Goal: Task Accomplishment & Management: Use online tool/utility

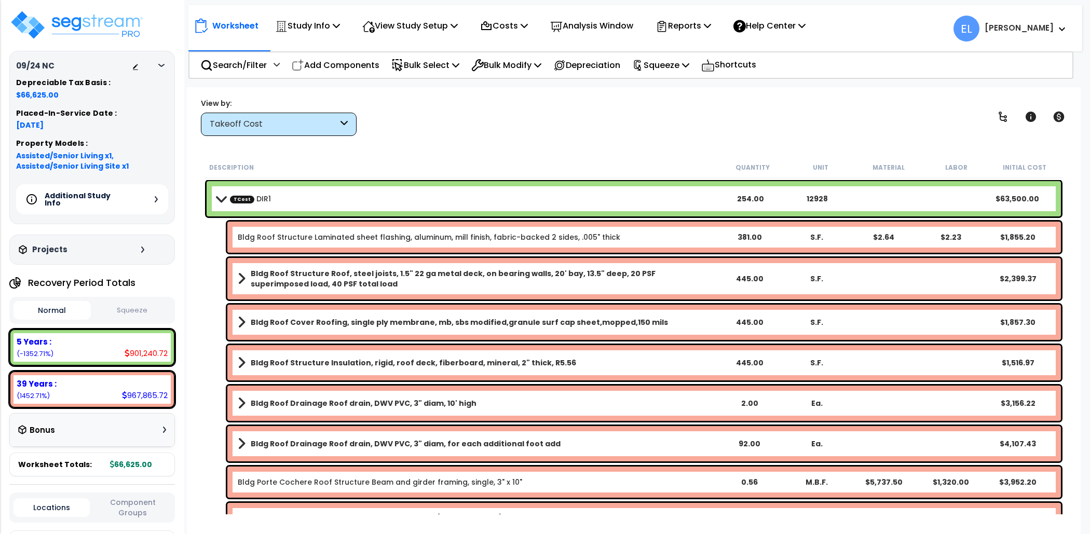
select select "2025"
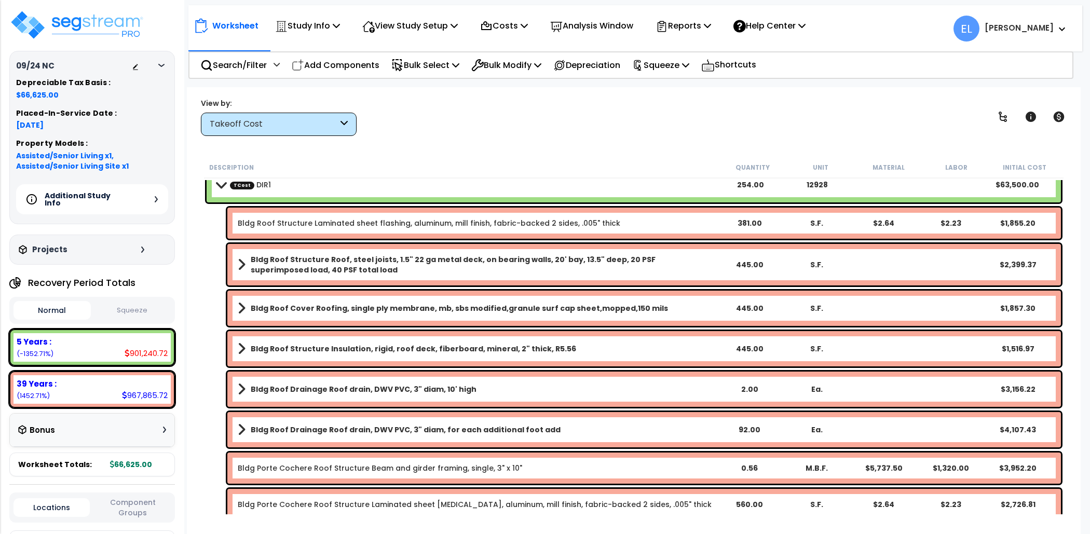
click at [128, 310] on button "Squeeze" at bounding box center [131, 310] width 77 height 18
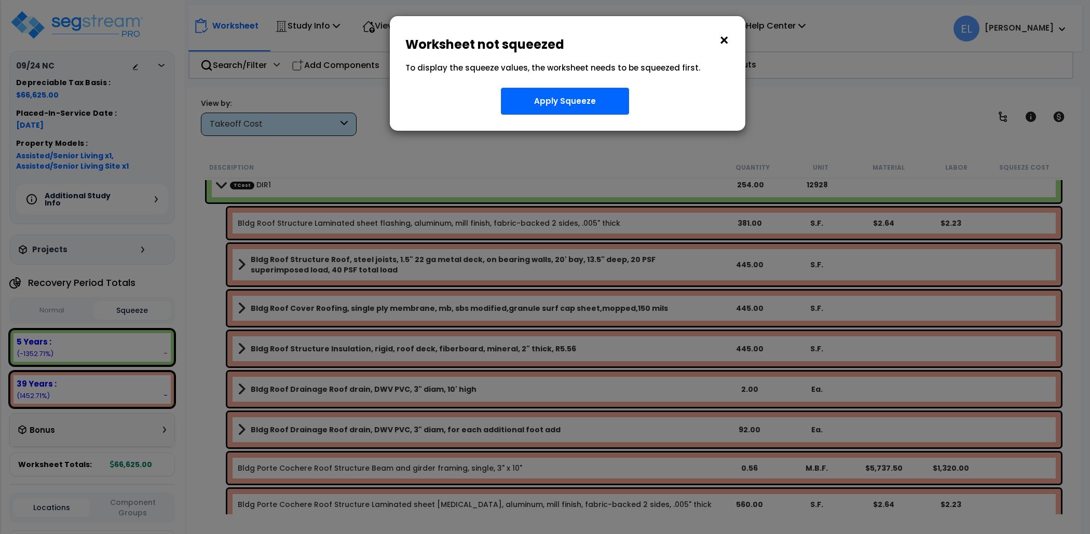
click at [725, 40] on button "×" at bounding box center [723, 40] width 11 height 17
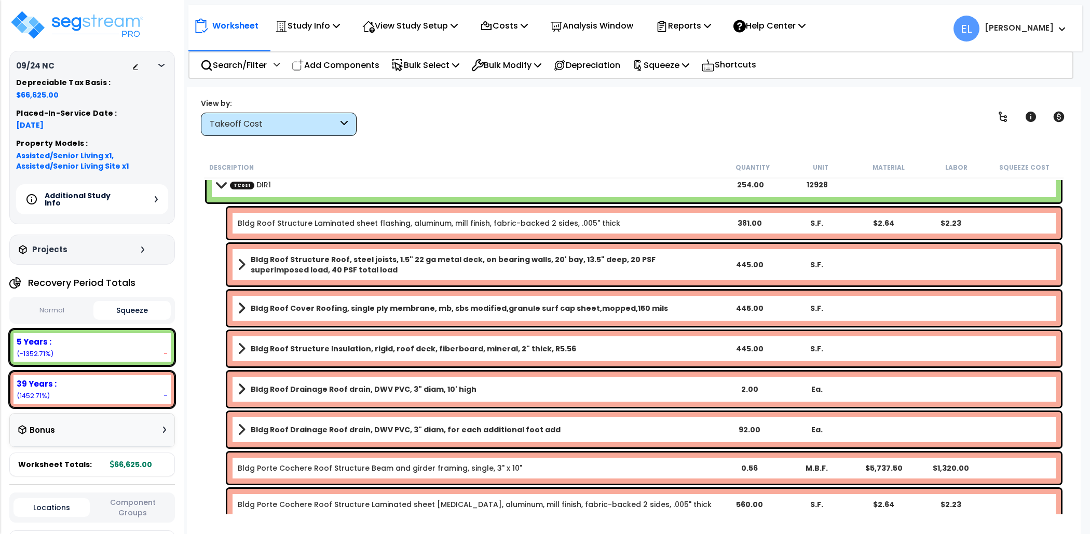
click at [52, 312] on button "Normal" at bounding box center [51, 310] width 77 height 18
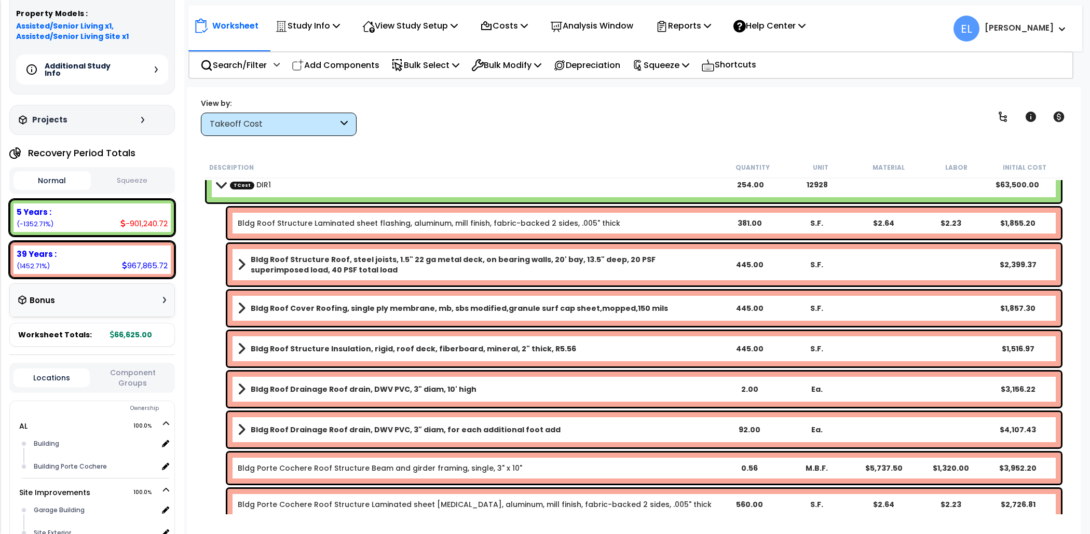
scroll to position [143, 0]
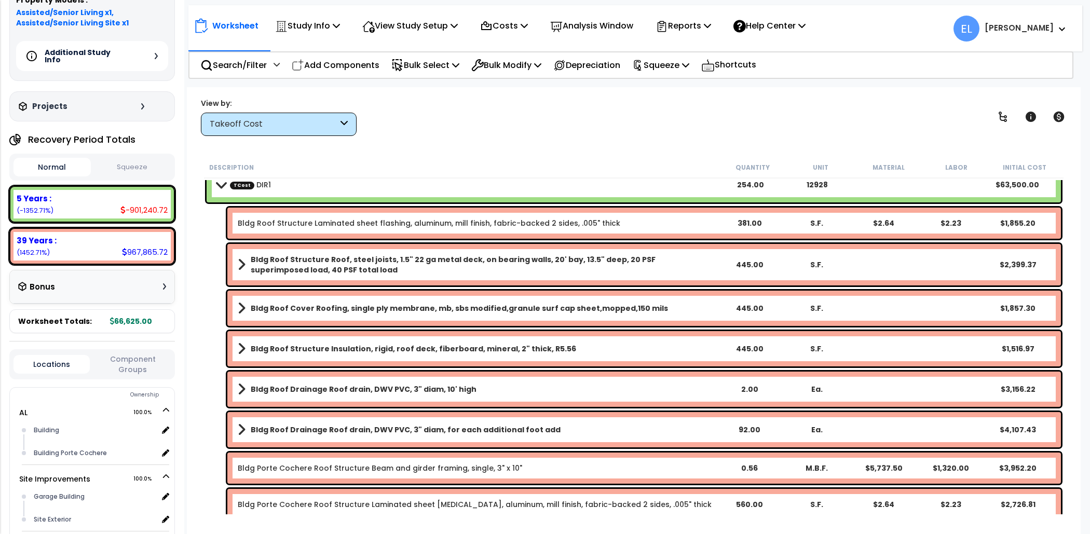
click at [67, 283] on div "Bonus" at bounding box center [92, 287] width 148 height 20
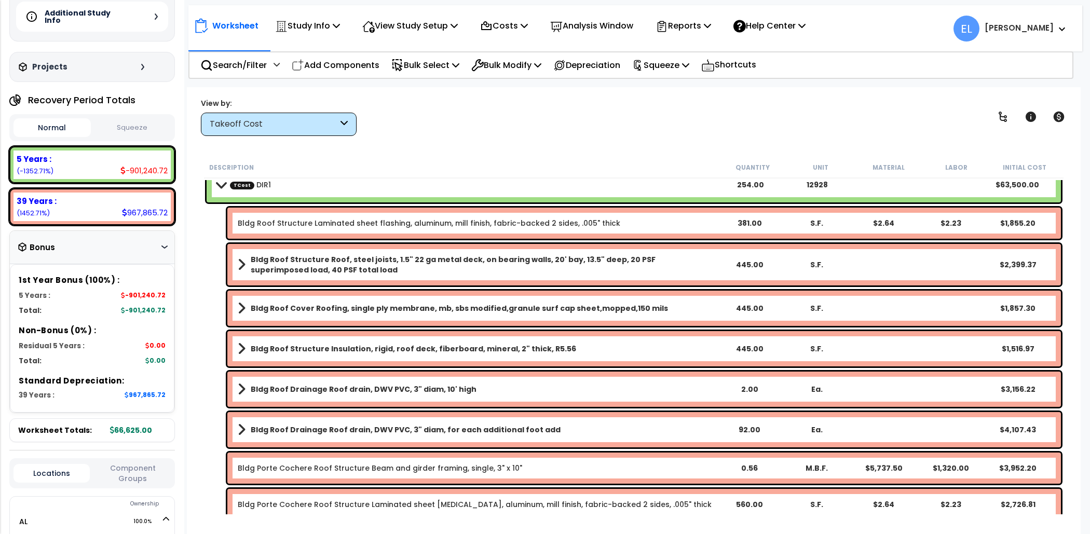
scroll to position [194, 0]
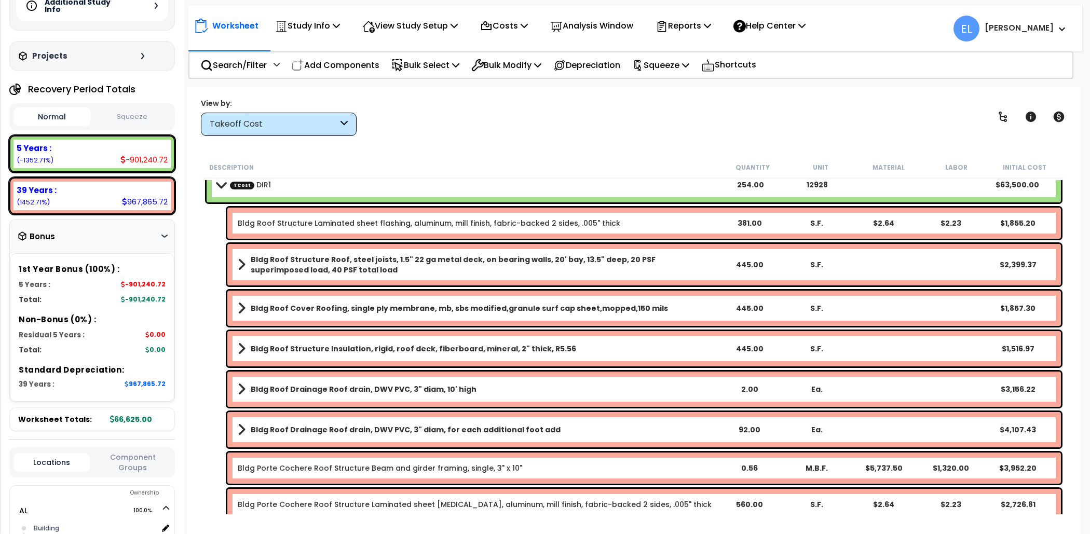
click at [65, 419] on span "Worksheet Totals:" at bounding box center [55, 419] width 74 height 10
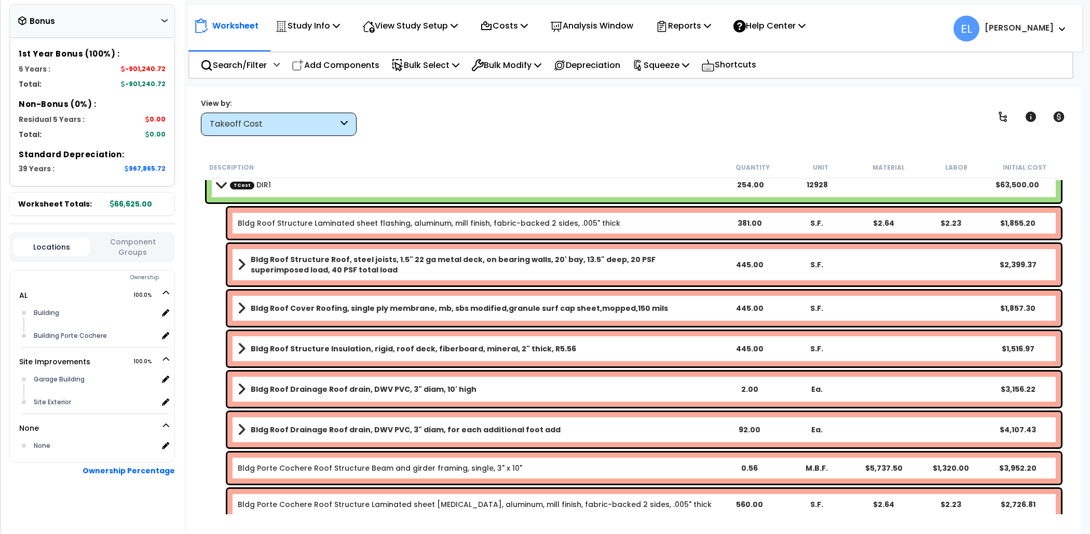
scroll to position [46, 0]
click at [23, 426] on icon at bounding box center [26, 426] width 9 height 9
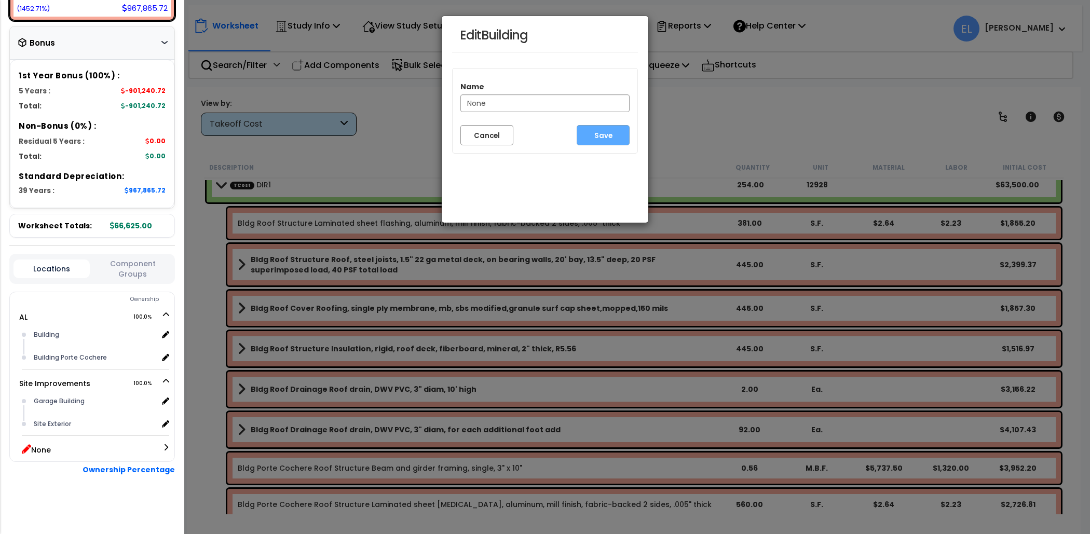
scroll to position [386, 0]
click at [535, 107] on input "None" at bounding box center [544, 103] width 169 height 18
type input "None1"
click at [603, 138] on button "Save" at bounding box center [602, 135] width 53 height 20
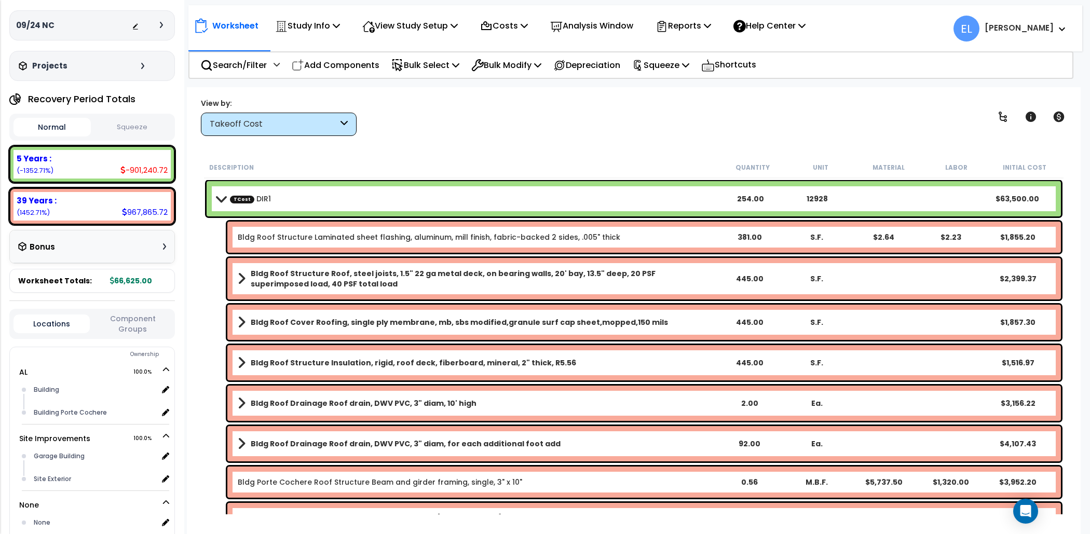
scroll to position [73, 0]
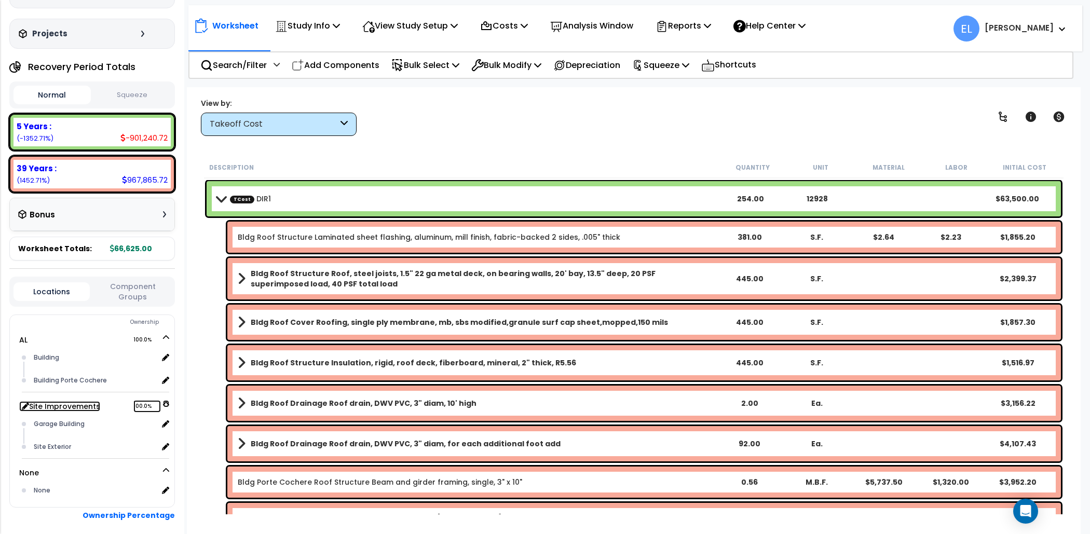
click at [20, 405] on link "Site Improvements 100.0%" at bounding box center [59, 406] width 81 height 10
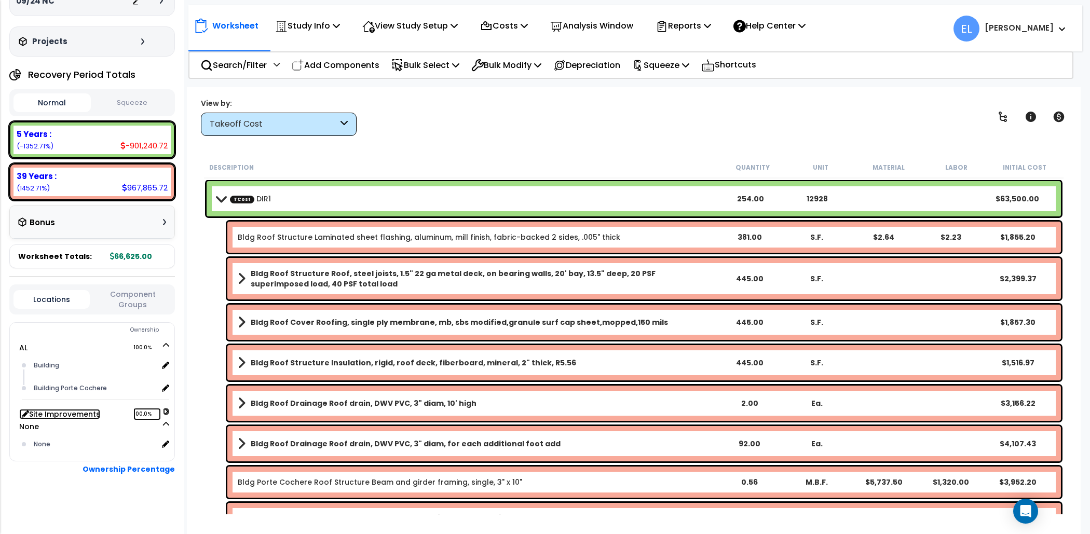
scroll to position [64, 0]
click at [22, 409] on icon at bounding box center [26, 413] width 9 height 9
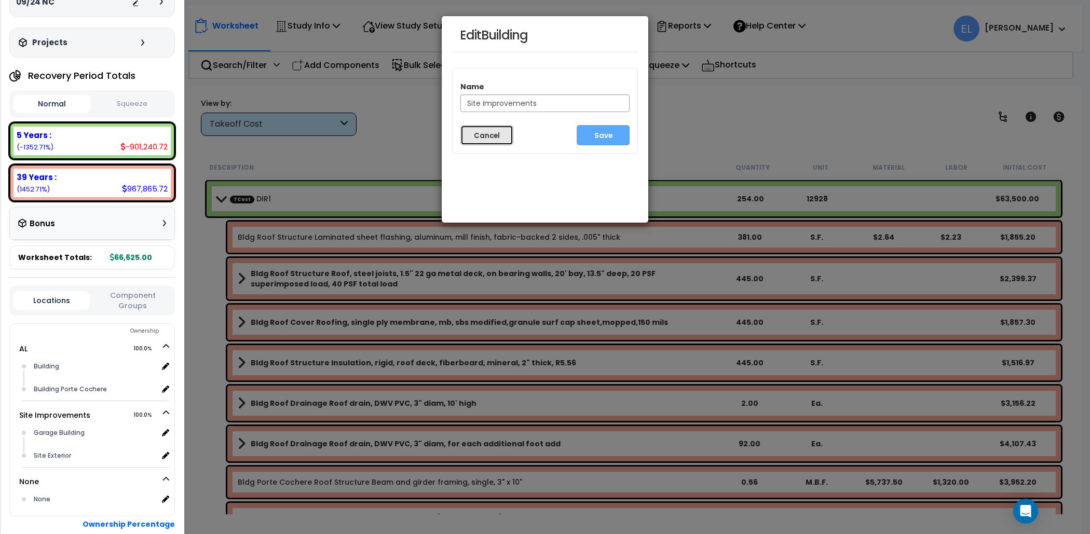
click at [491, 139] on button "Cancel" at bounding box center [486, 135] width 53 height 20
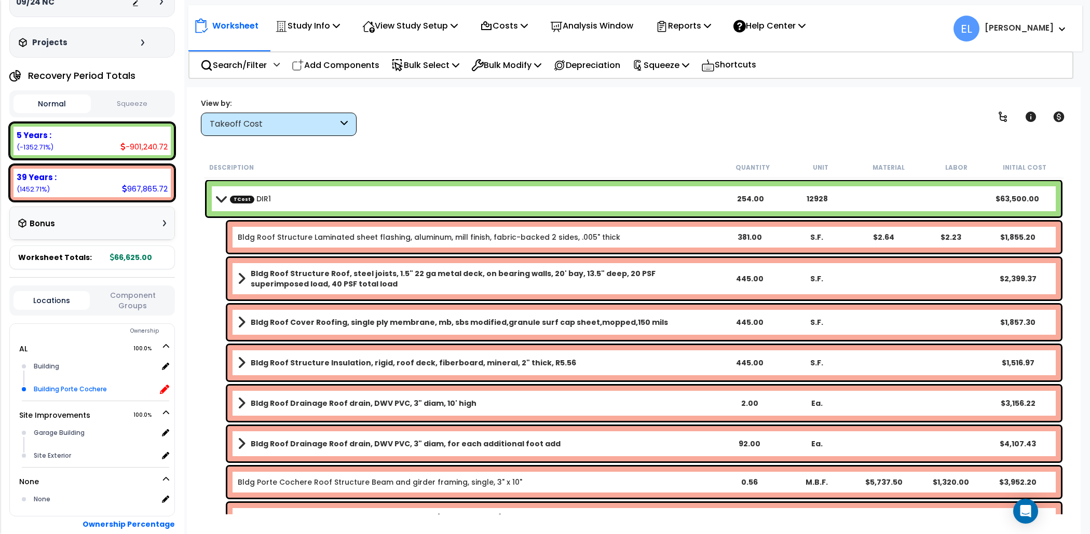
click at [166, 388] on icon at bounding box center [164, 388] width 9 height 9
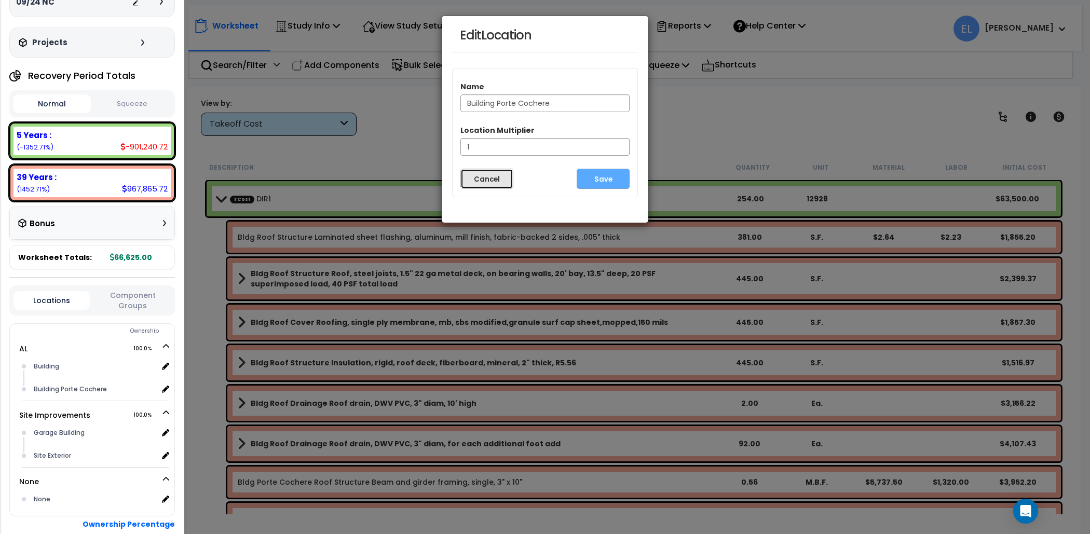
click at [505, 177] on button "Cancel" at bounding box center [486, 179] width 53 height 20
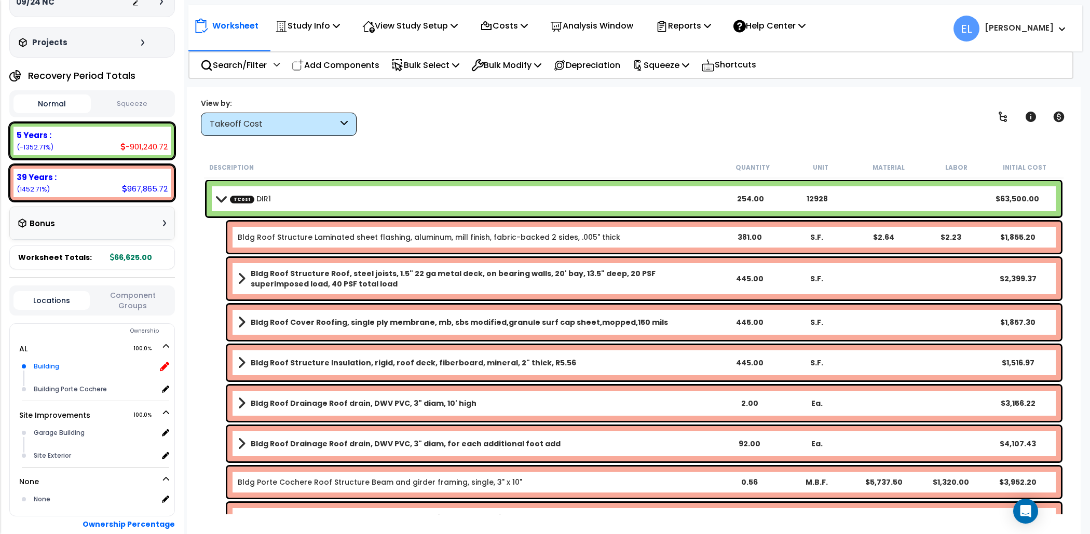
click at [167, 367] on icon at bounding box center [164, 366] width 9 height 9
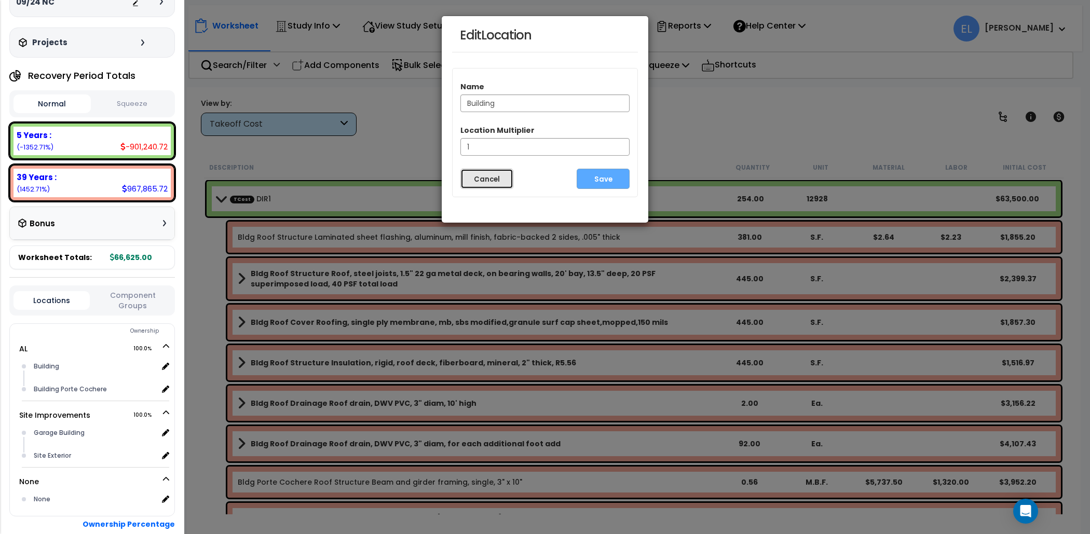
click at [476, 178] on button "Cancel" at bounding box center [486, 179] width 53 height 20
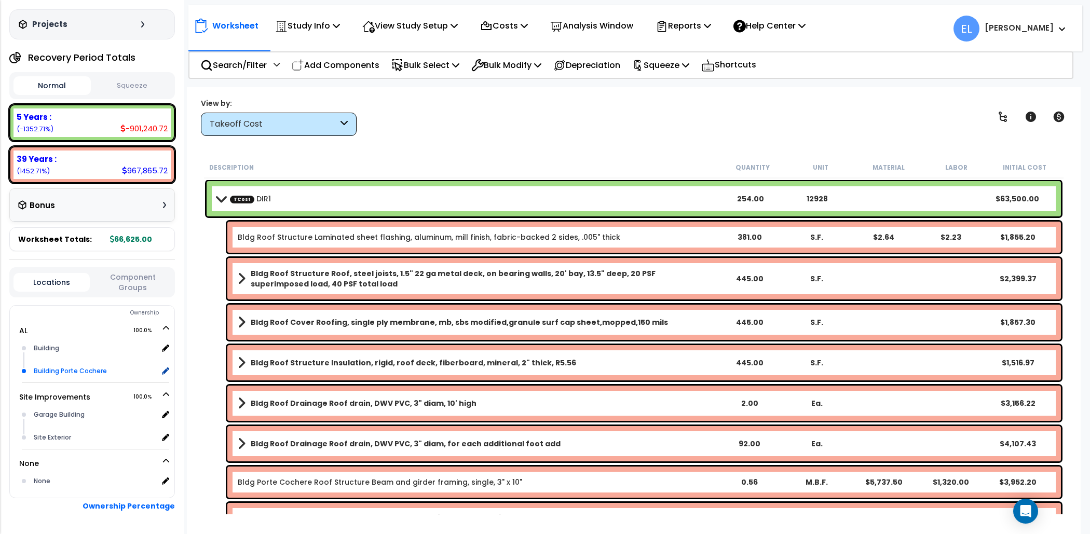
scroll to position [86, 0]
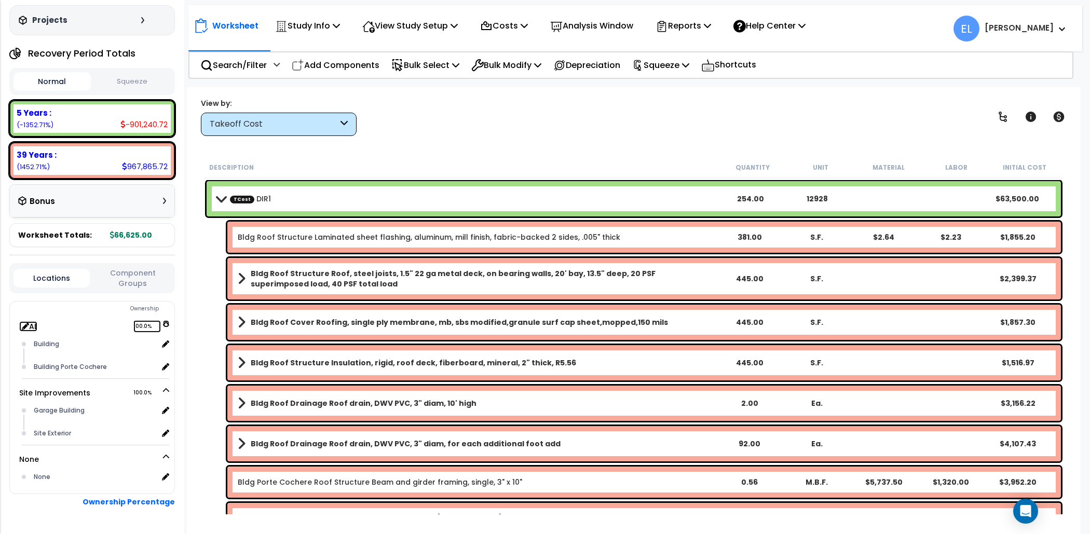
click at [19, 325] on link "AL 100.0%" at bounding box center [28, 326] width 18 height 10
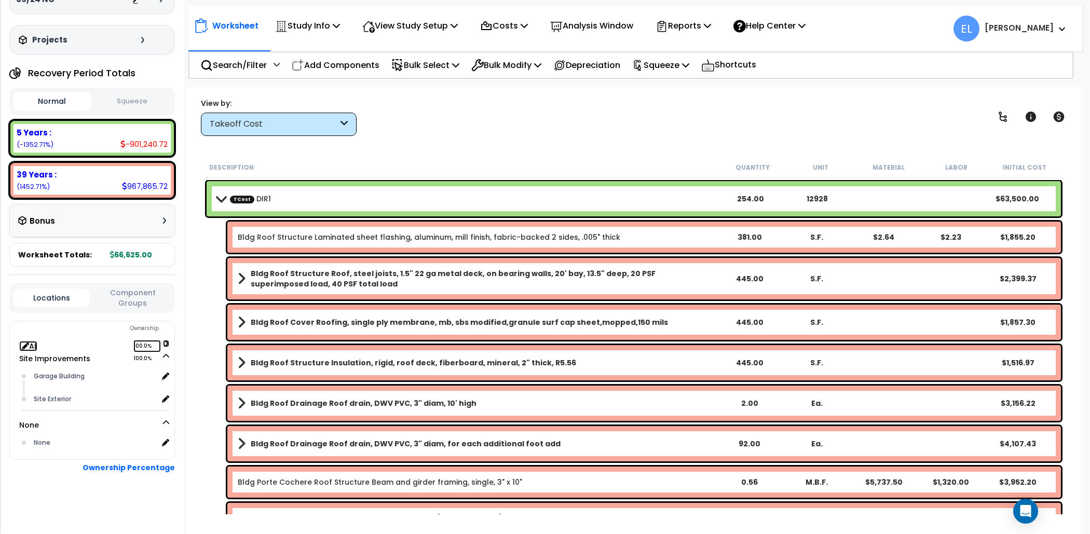
scroll to position [64, 0]
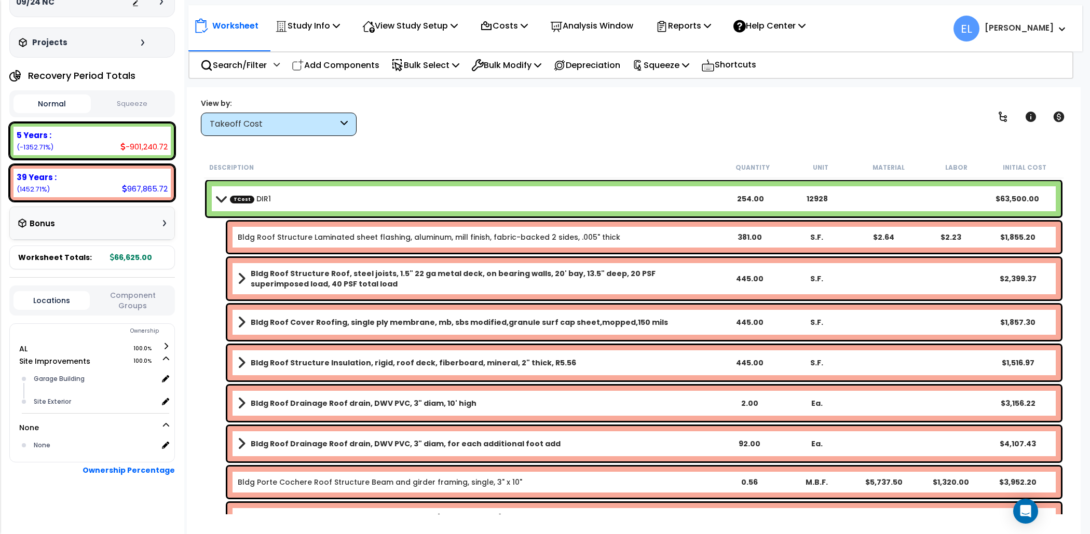
click at [18, 347] on ul "AL 100.0% Building x" at bounding box center [79, 399] width 190 height 114
click at [22, 346] on icon at bounding box center [26, 347] width 9 height 9
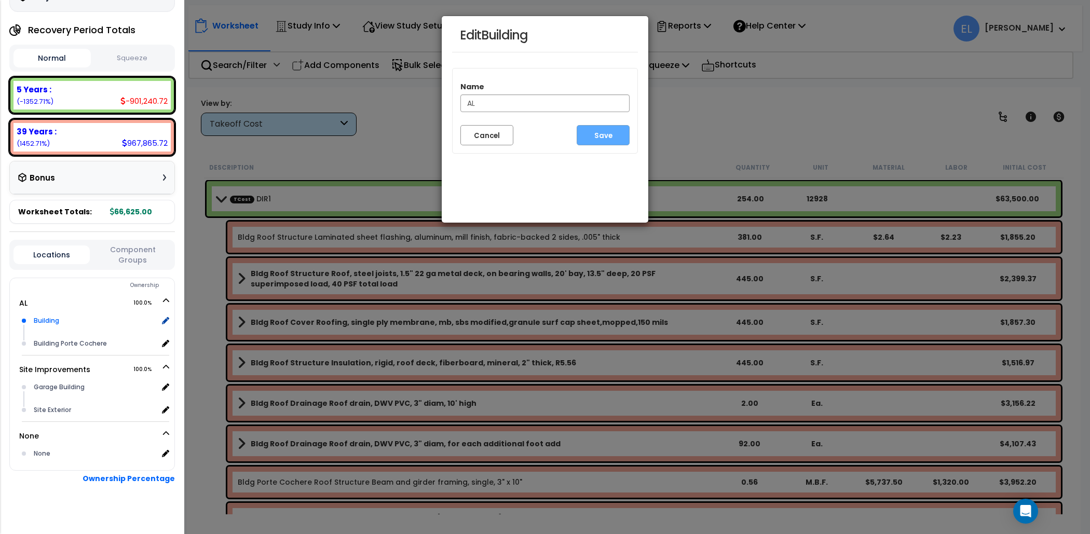
scroll to position [118, 0]
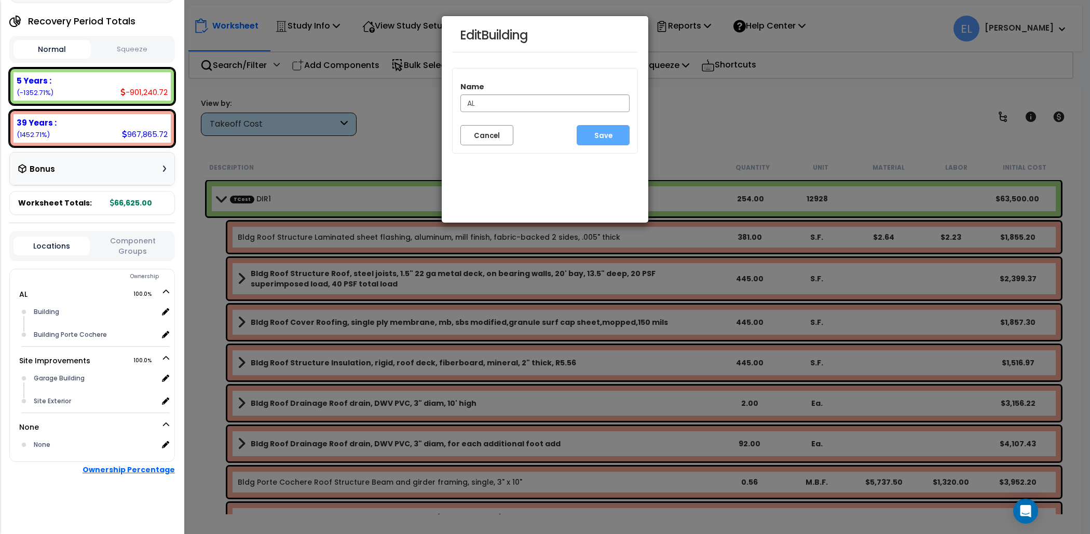
click at [159, 471] on b "Ownership Percentage" at bounding box center [128, 469] width 92 height 10
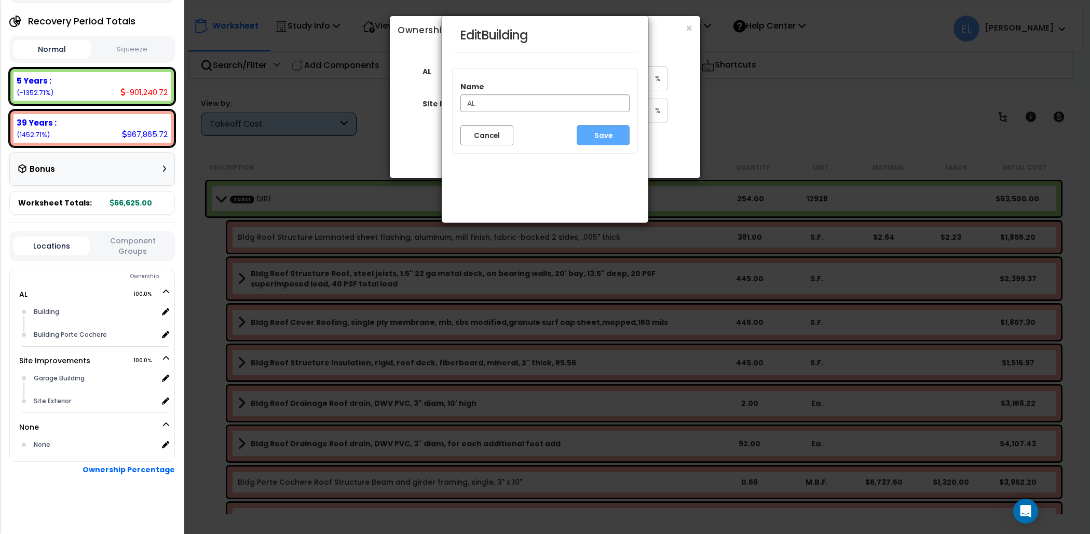
drag, startPoint x: 602, startPoint y: 34, endPoint x: 608, endPoint y: 150, distance: 116.9
click at [608, 151] on div "Edit Building Name AL Cancel Save" at bounding box center [545, 120] width 208 height 208
click at [669, 65] on div "Edit Building Name AL Cancel Save" at bounding box center [545, 267] width 1090 height 534
click at [496, 141] on button "Cancel" at bounding box center [486, 135] width 53 height 20
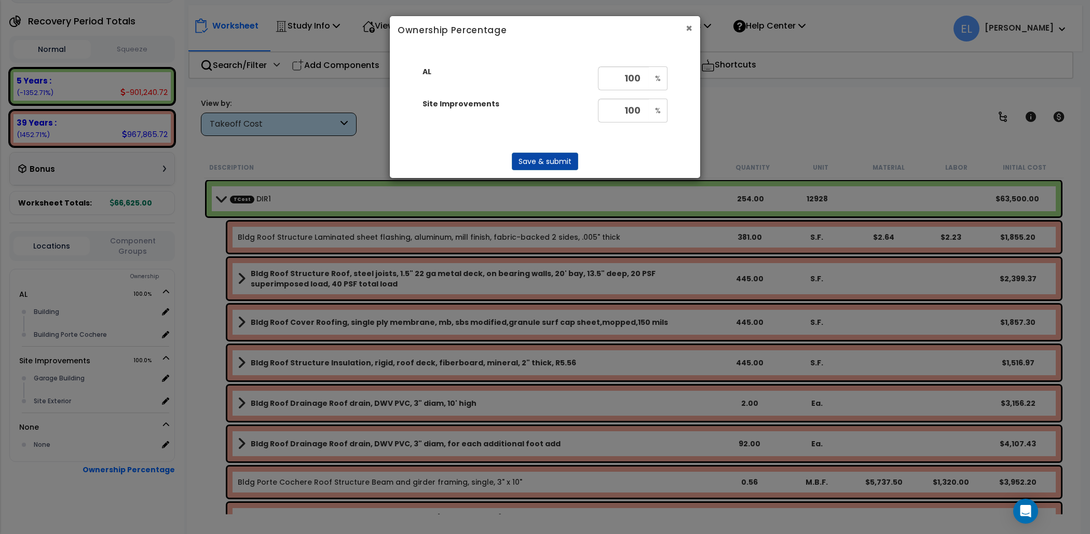
click at [686, 29] on button "×" at bounding box center [688, 28] width 7 height 11
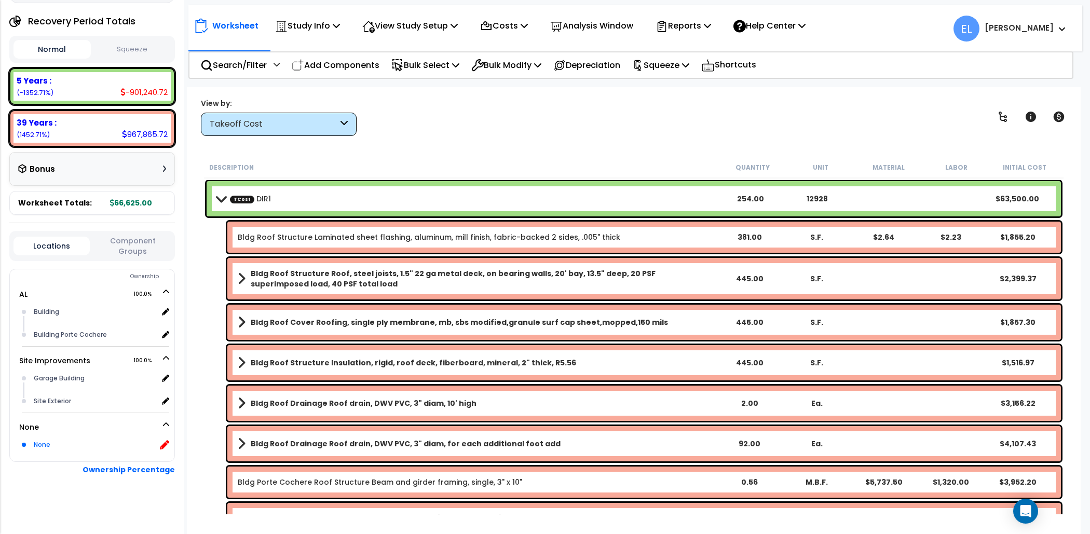
click at [166, 442] on icon at bounding box center [164, 444] width 9 height 9
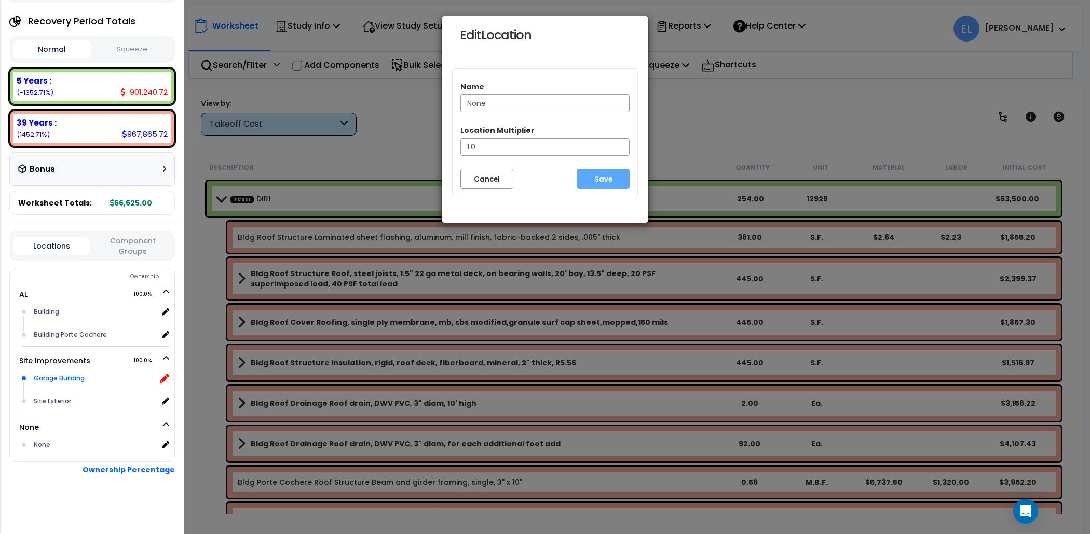
click at [166, 374] on icon at bounding box center [164, 378] width 9 height 9
click at [168, 333] on icon at bounding box center [164, 334] width 9 height 9
click at [166, 325] on div "Building Porte Cochere x 1" at bounding box center [100, 334] width 138 height 23
click at [167, 313] on icon at bounding box center [164, 311] width 9 height 9
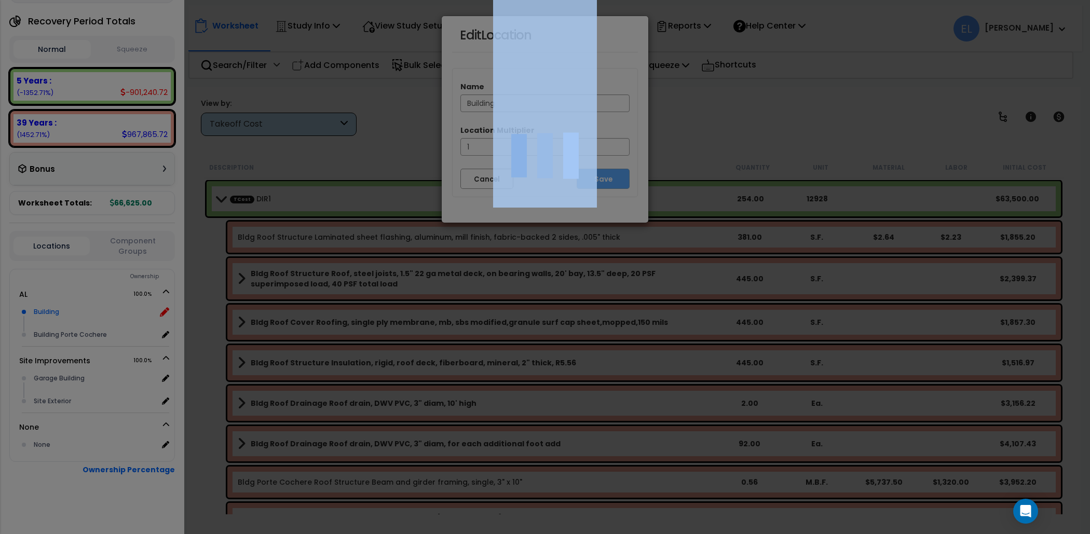
click at [167, 313] on div at bounding box center [545, 267] width 1090 height 534
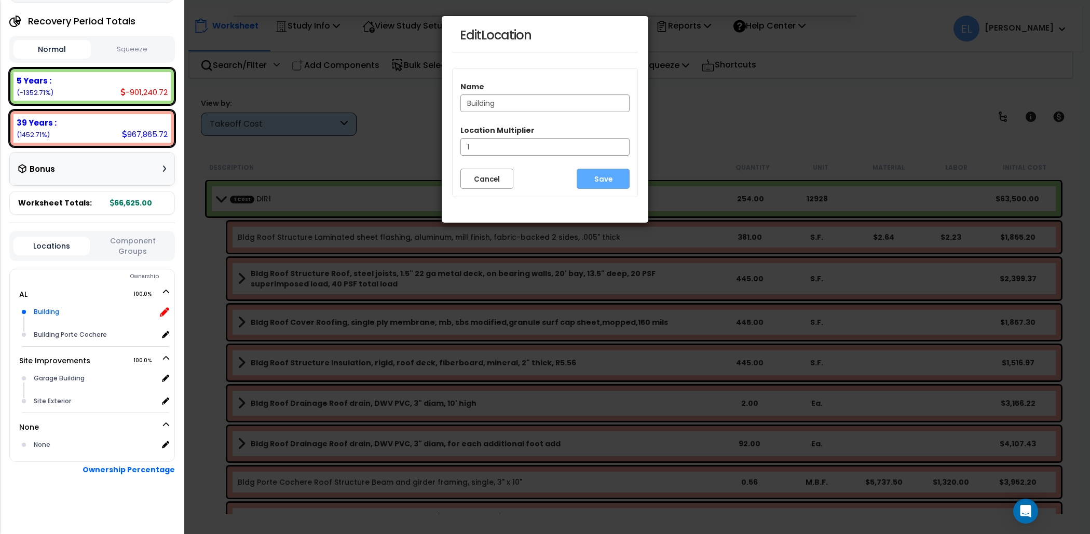
click at [167, 309] on icon at bounding box center [164, 311] width 9 height 9
drag, startPoint x: 528, startPoint y: 32, endPoint x: 521, endPoint y: 173, distance: 141.8
click at [521, 173] on div "Edit Location Name None Location Multiplier 1.0 Cancel Save" at bounding box center [545, 120] width 208 height 208
drag, startPoint x: 603, startPoint y: 25, endPoint x: 562, endPoint y: 100, distance: 85.7
click at [562, 100] on div "Edit Location Name None Location Multiplier 1.0 Cancel Save" at bounding box center [545, 120] width 208 height 208
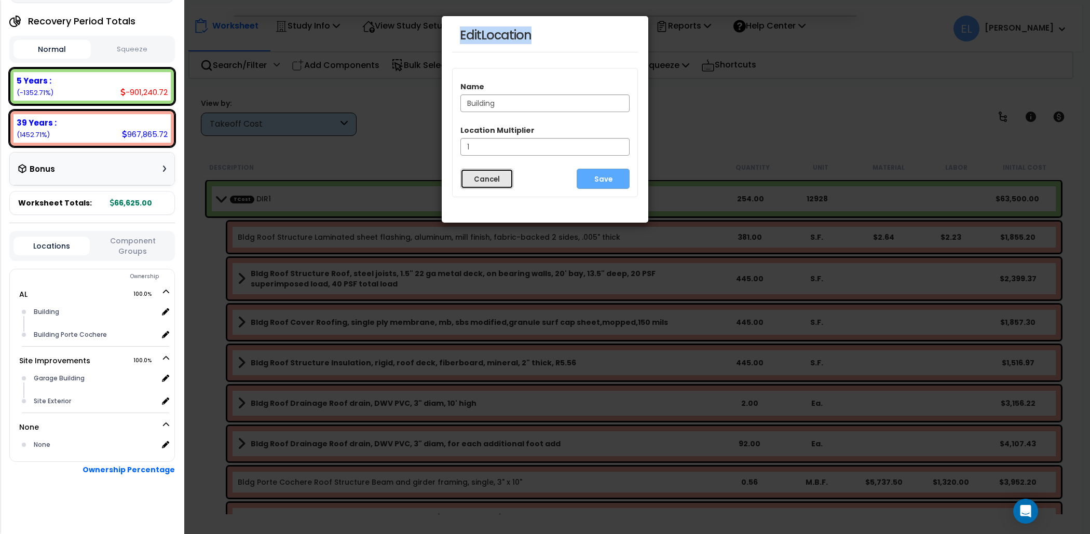
click at [512, 177] on button "Cancel" at bounding box center [486, 179] width 53 height 20
